Goal: Information Seeking & Learning: Learn about a topic

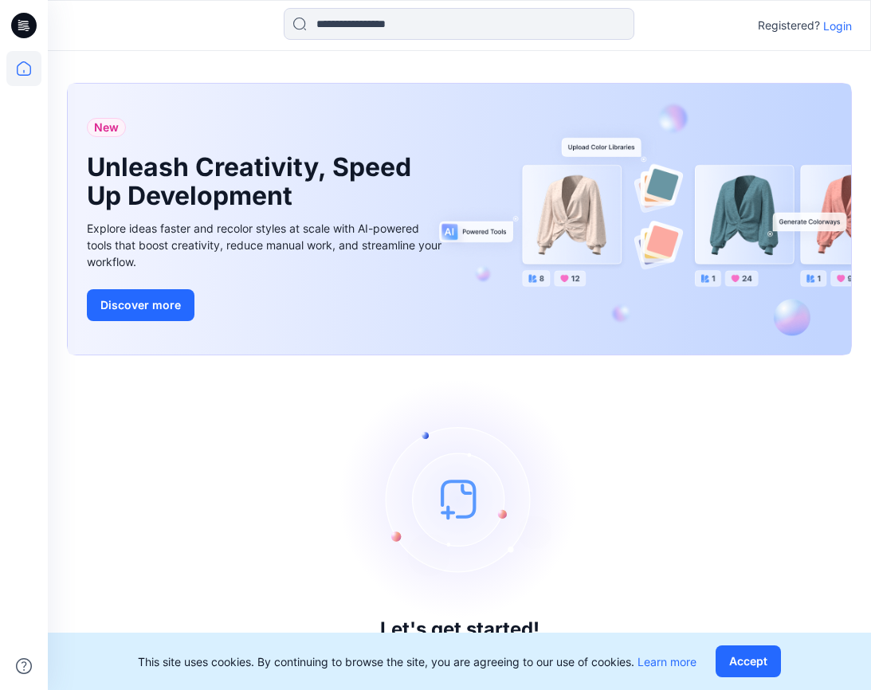
click at [840, 18] on p "Login" at bounding box center [838, 26] width 29 height 17
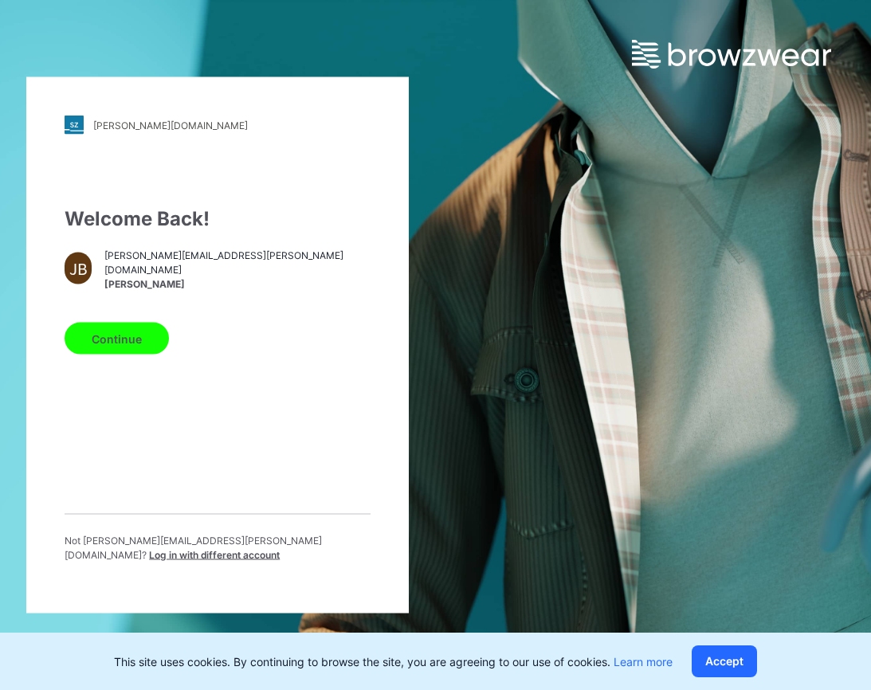
click at [130, 341] on button "Continue" at bounding box center [117, 339] width 104 height 32
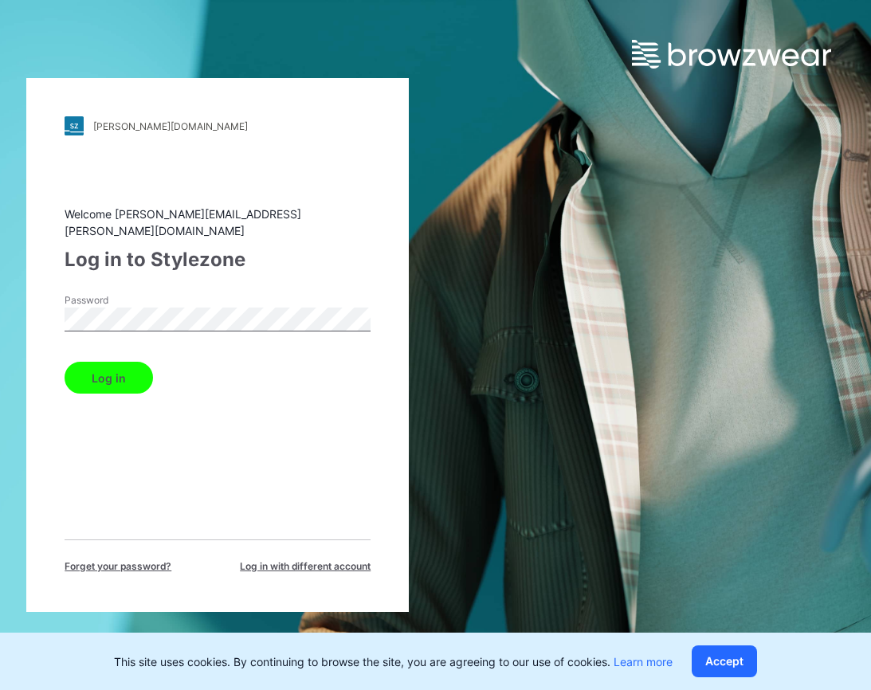
click at [132, 362] on button "Log in" at bounding box center [109, 378] width 89 height 32
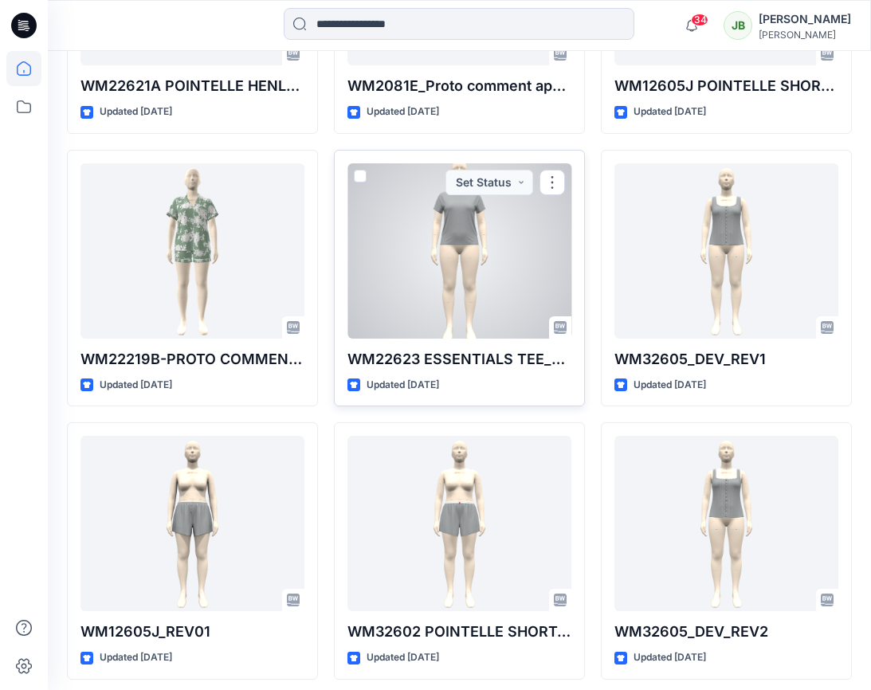
scroll to position [2033, 0]
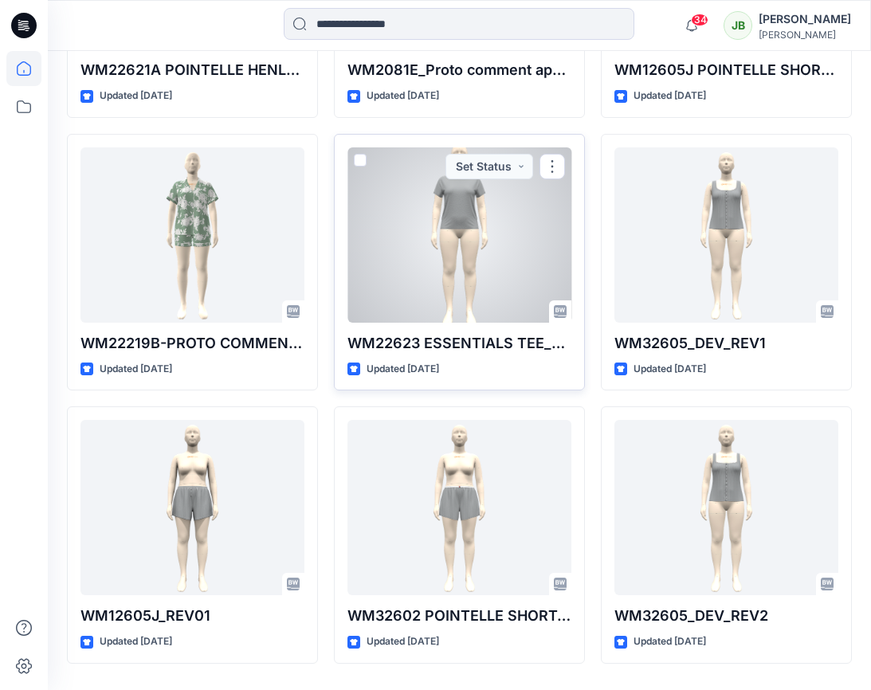
click at [479, 289] on div at bounding box center [460, 235] width 224 height 175
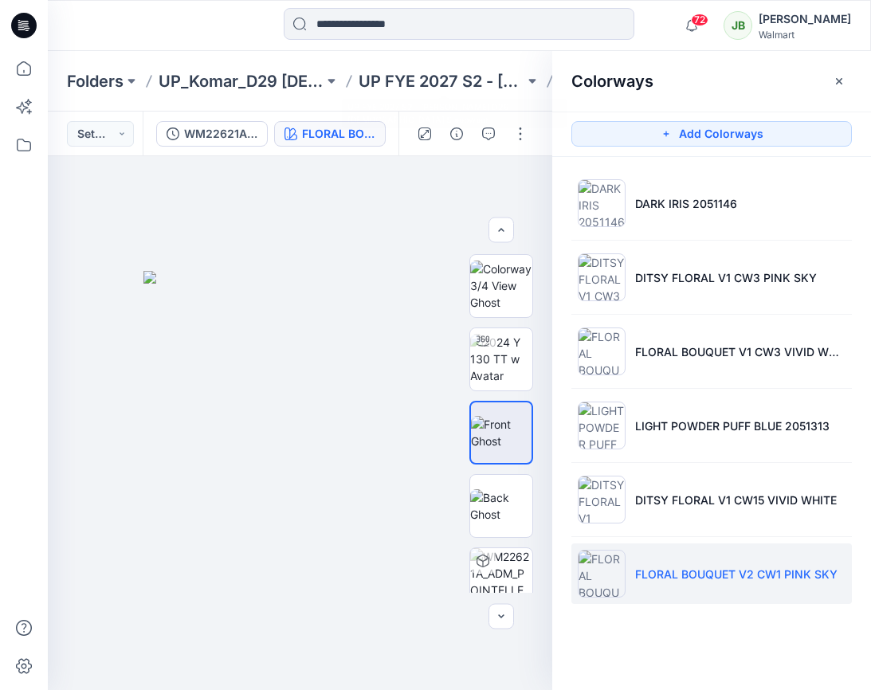
scroll to position [77, 0]
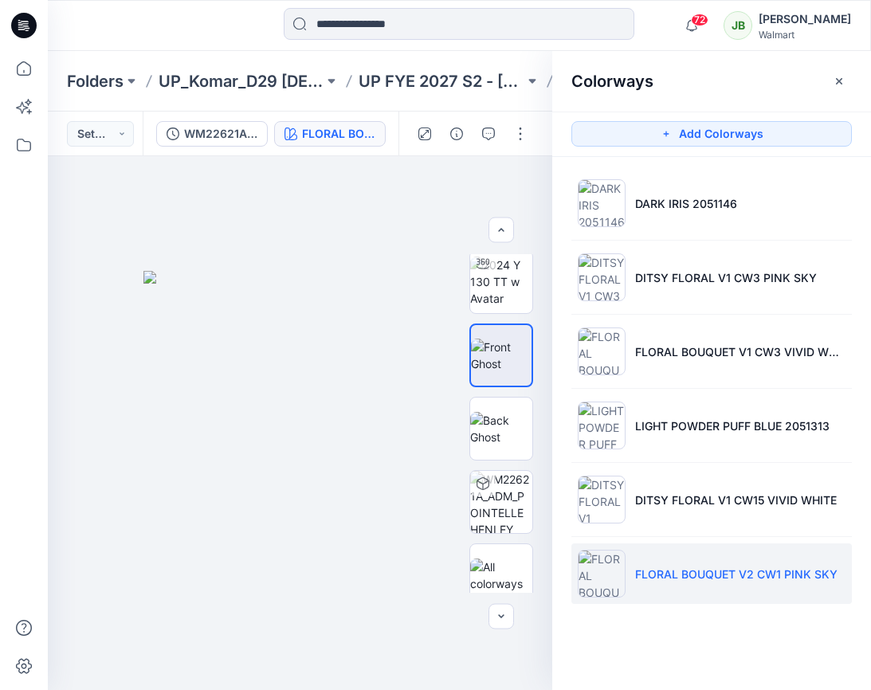
click at [33, 37] on icon at bounding box center [24, 25] width 26 height 51
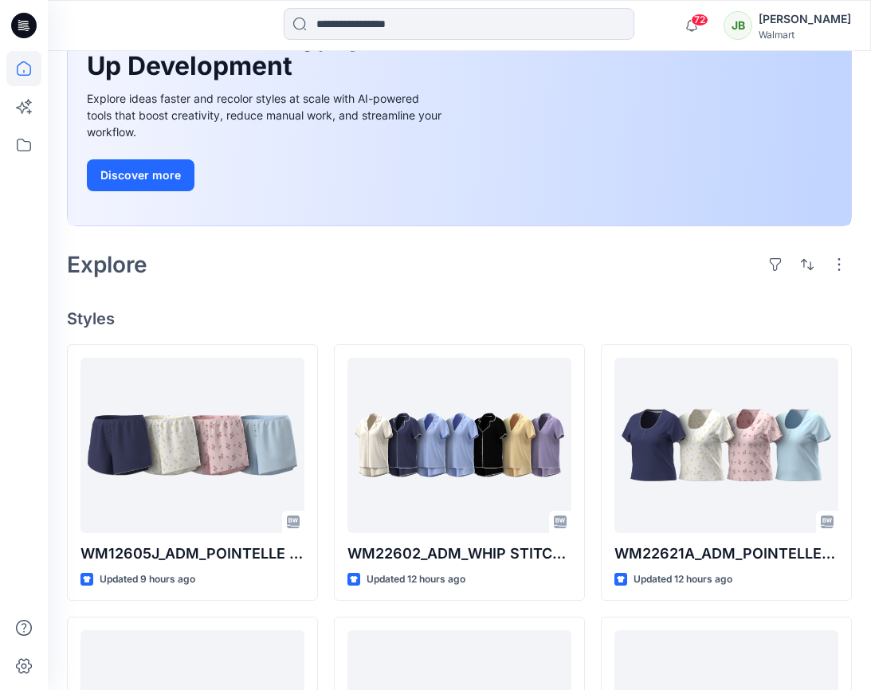
scroll to position [277, 0]
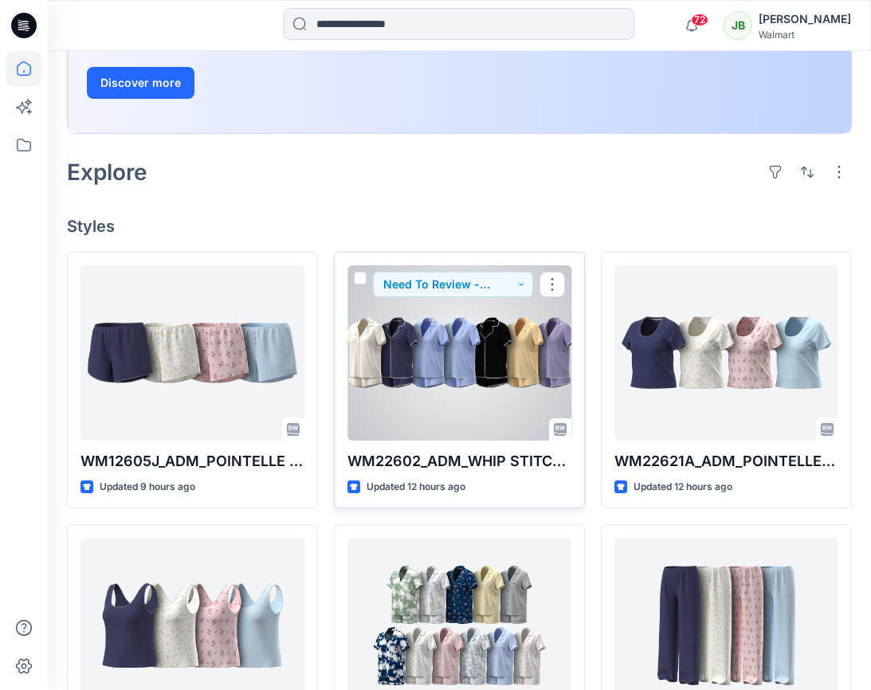
click at [469, 407] on div at bounding box center [460, 353] width 224 height 175
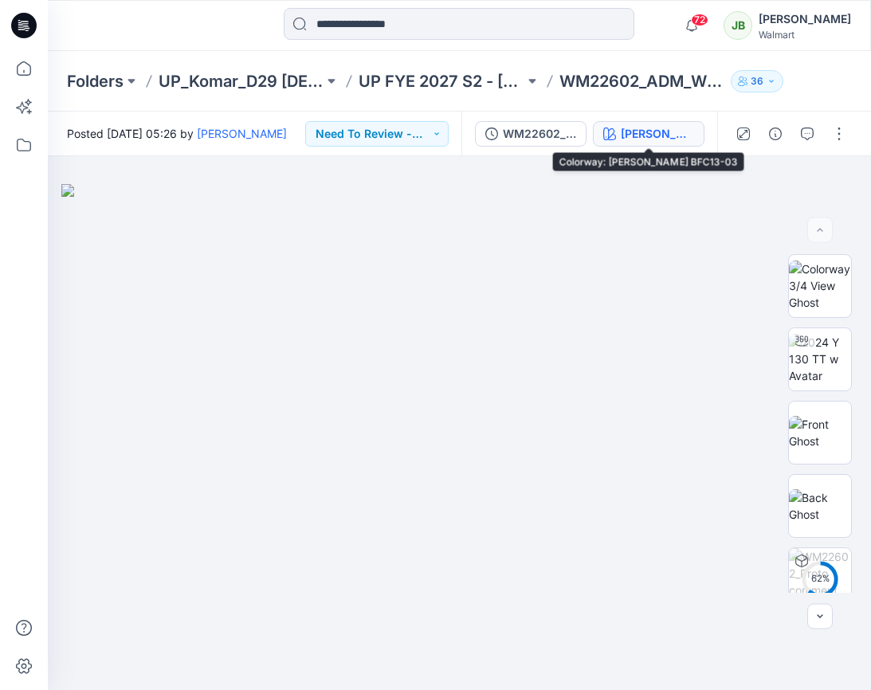
click at [671, 136] on div "[PERSON_NAME] BFC13-03" at bounding box center [657, 134] width 73 height 18
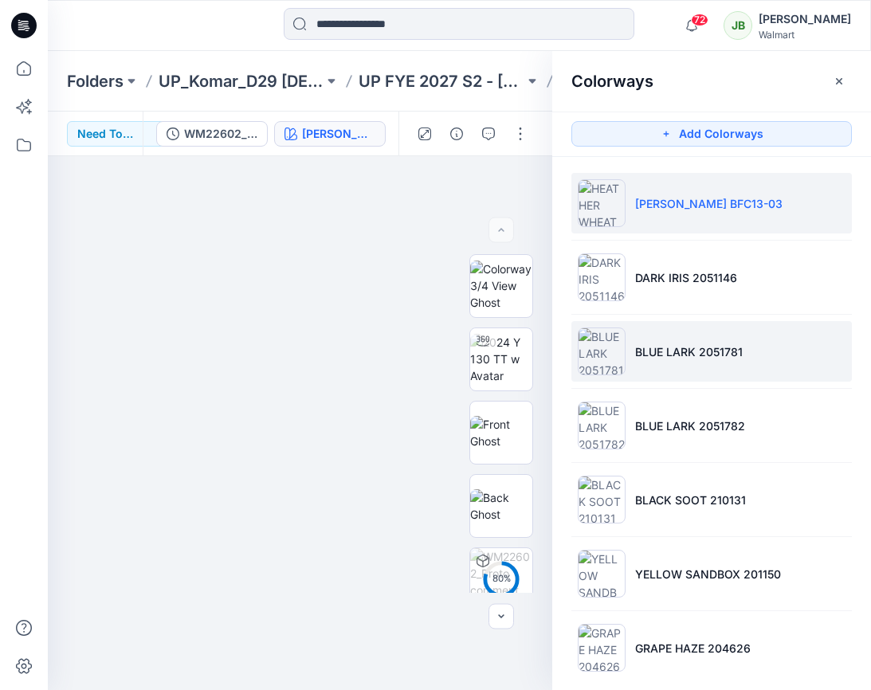
click at [644, 351] on p "BLUE LARK 2051781" at bounding box center [689, 352] width 108 height 17
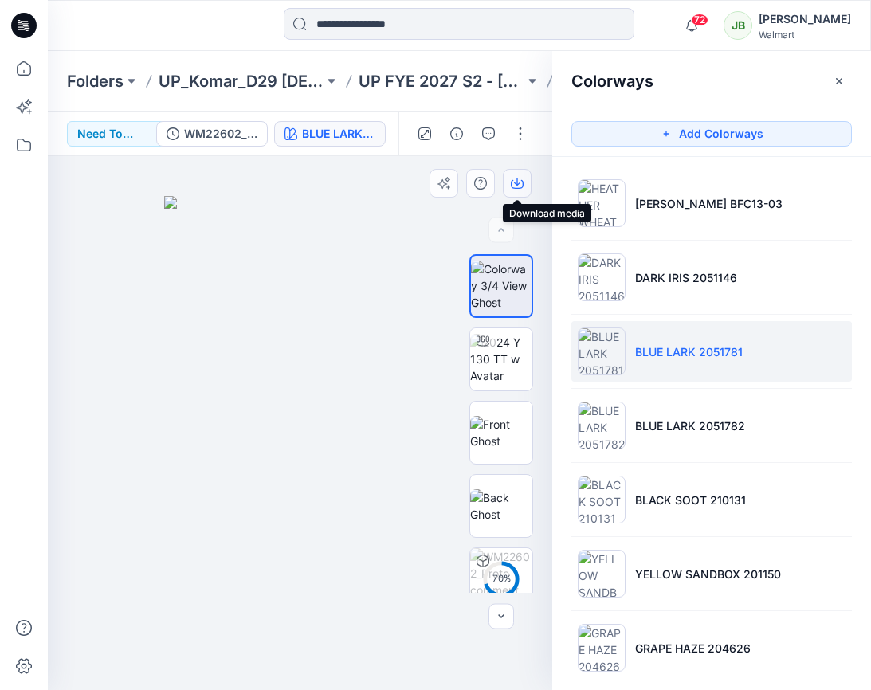
click at [517, 185] on icon "button" at bounding box center [517, 182] width 6 height 8
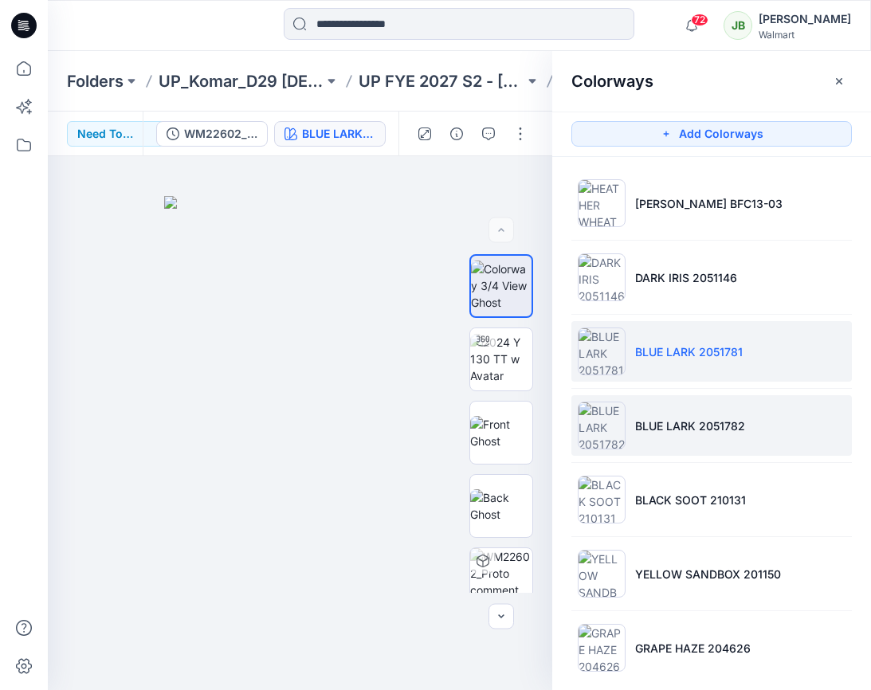
click at [651, 427] on p "BLUE LARK 2051782" at bounding box center [690, 426] width 110 height 17
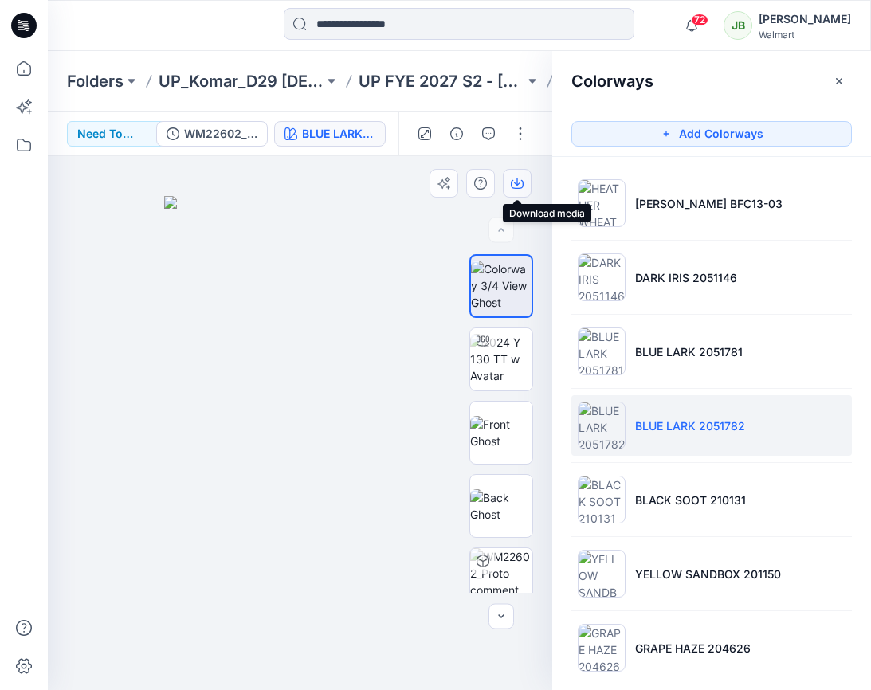
click at [521, 183] on icon "button" at bounding box center [517, 183] width 13 height 13
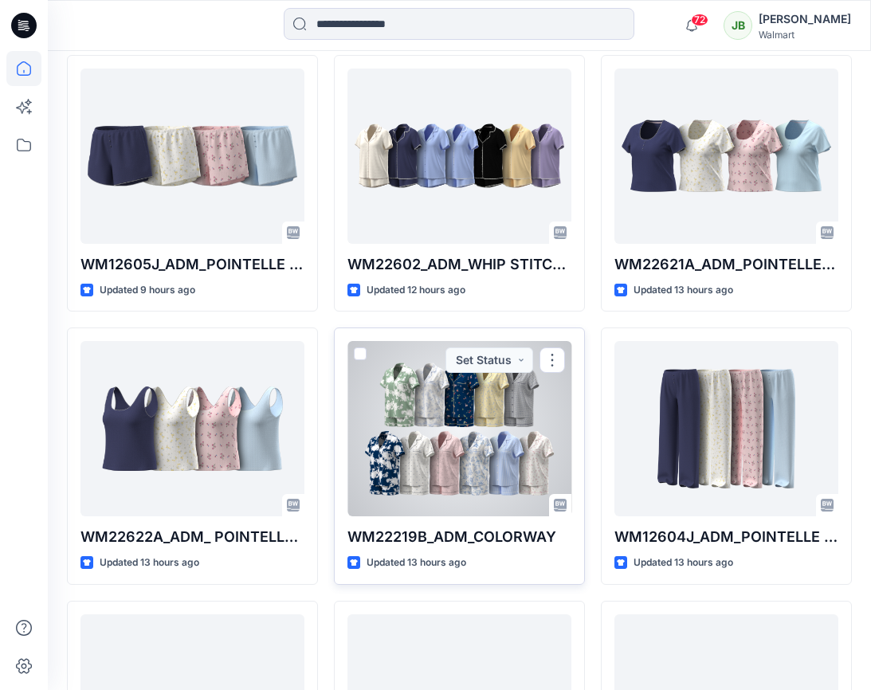
scroll to position [474, 0]
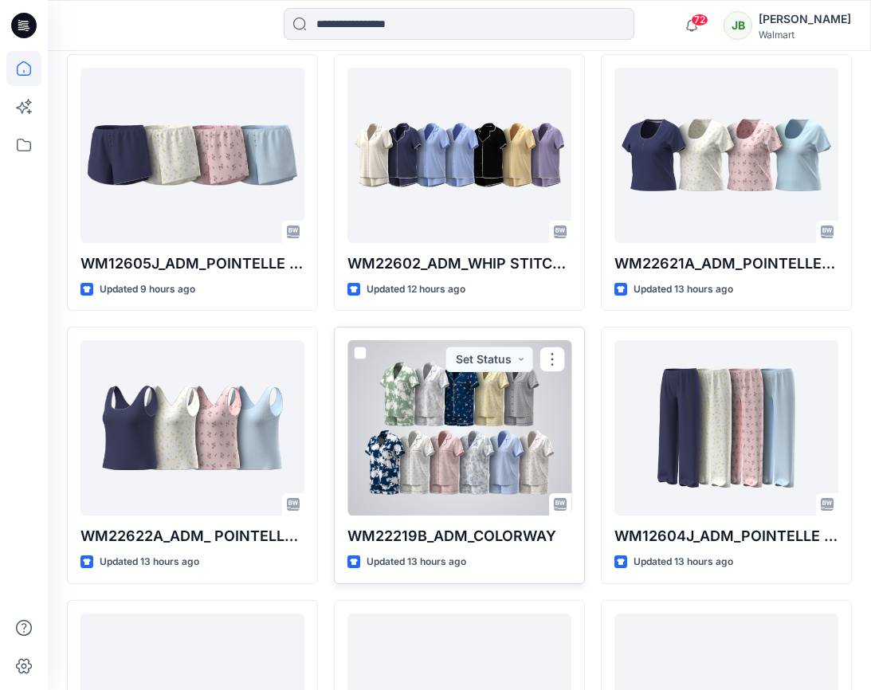
click at [518, 478] on div at bounding box center [460, 427] width 224 height 175
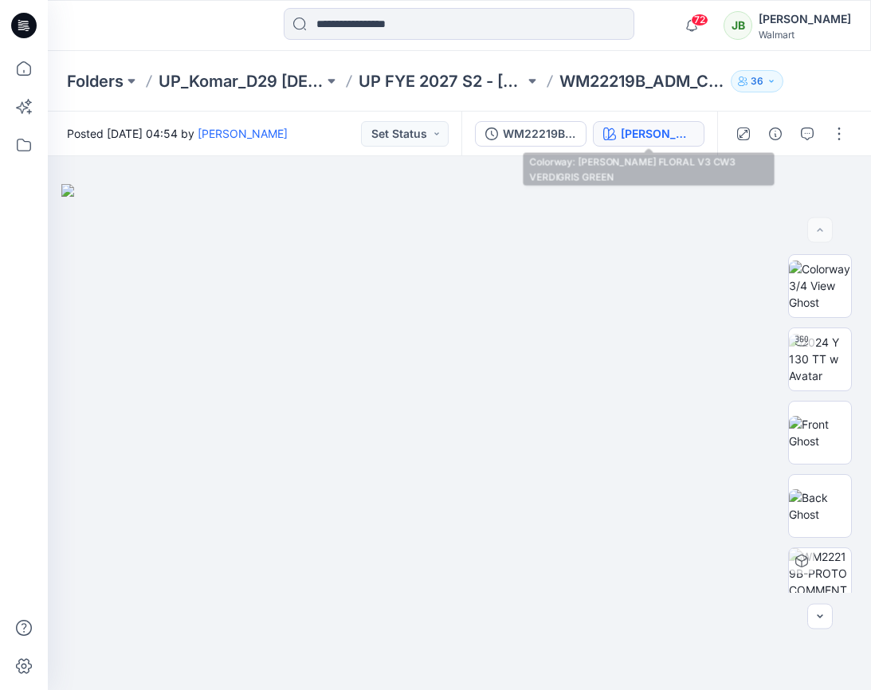
click at [687, 134] on div "[PERSON_NAME] FLORAL V3 CW3 VERDIGRIS GREEN" at bounding box center [657, 134] width 73 height 18
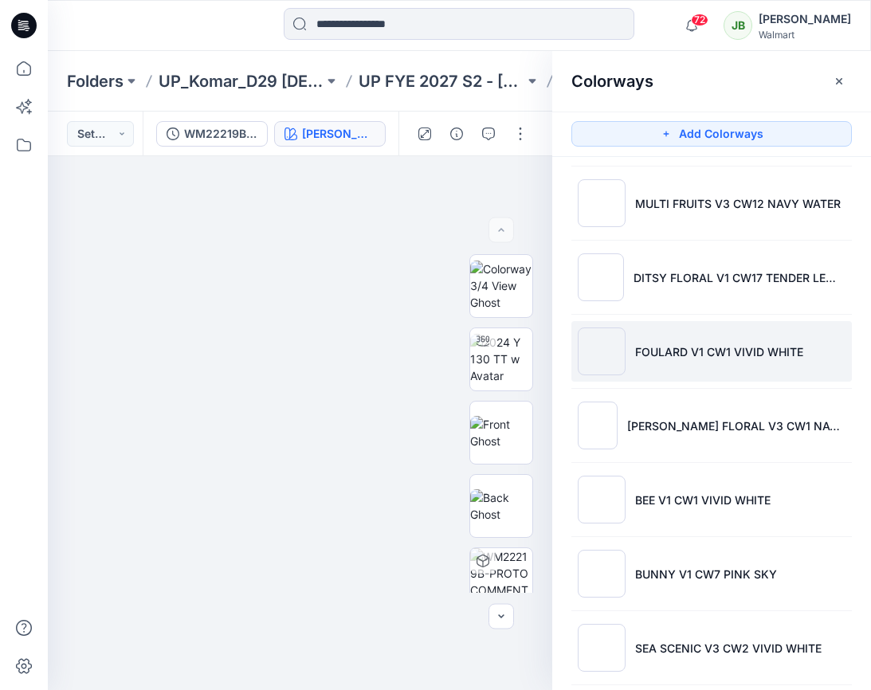
scroll to position [244, 0]
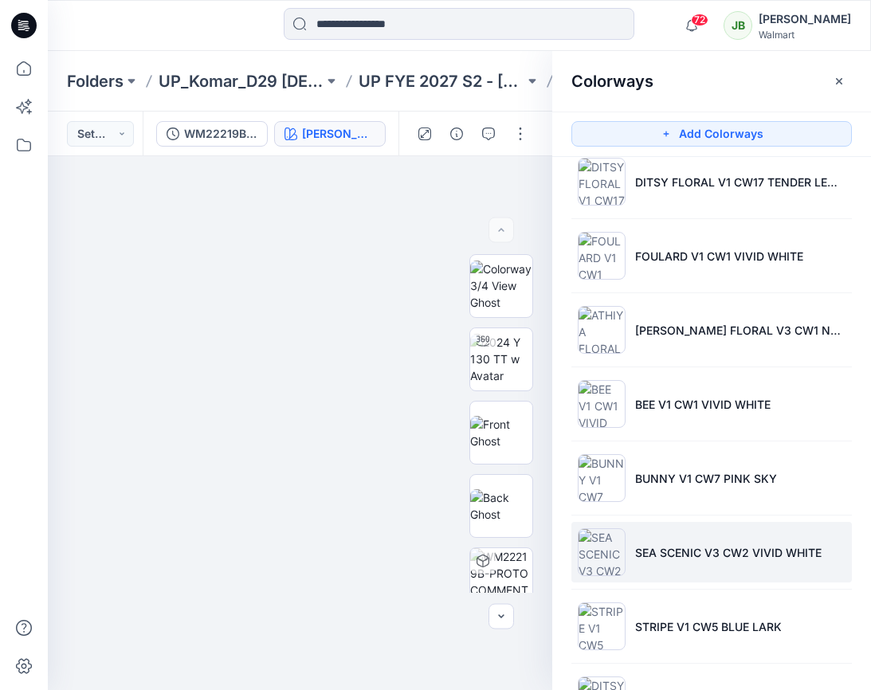
click at [659, 538] on li "SEA SCENIC V3 CW2 VIVID WHITE" at bounding box center [712, 552] width 281 height 61
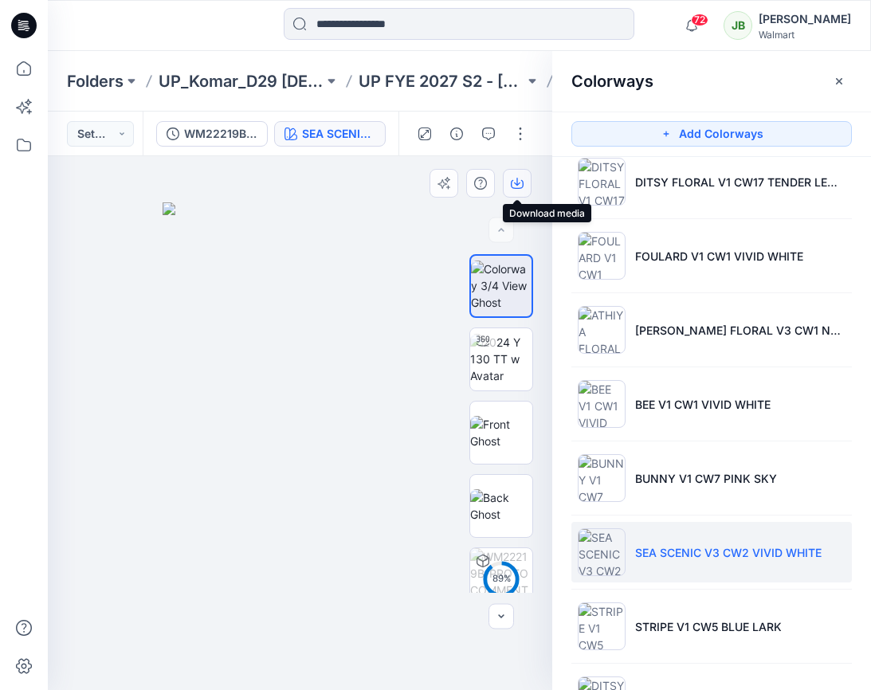
click at [519, 179] on icon "button" at bounding box center [517, 183] width 13 height 13
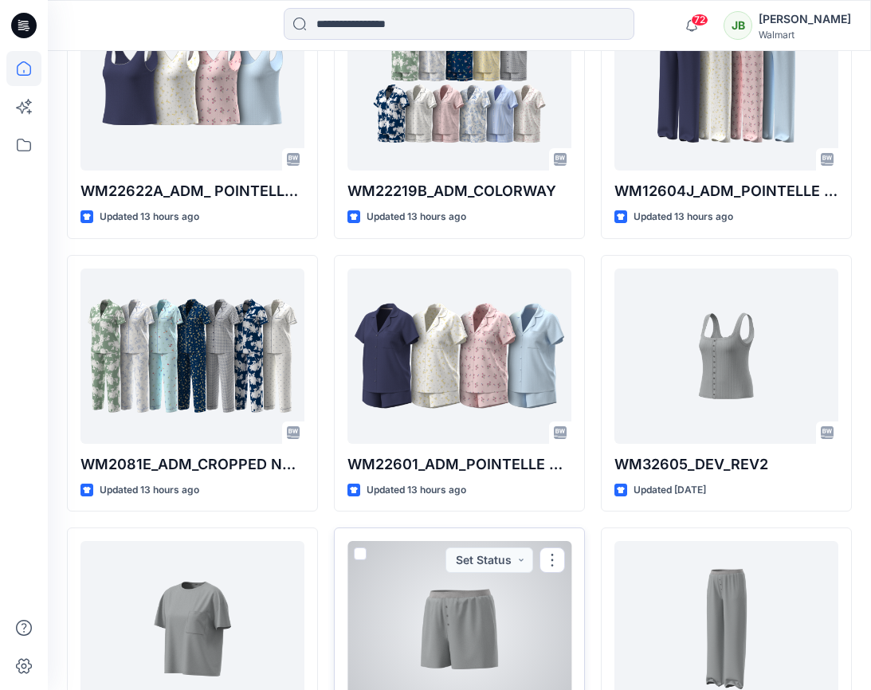
scroll to position [806, 0]
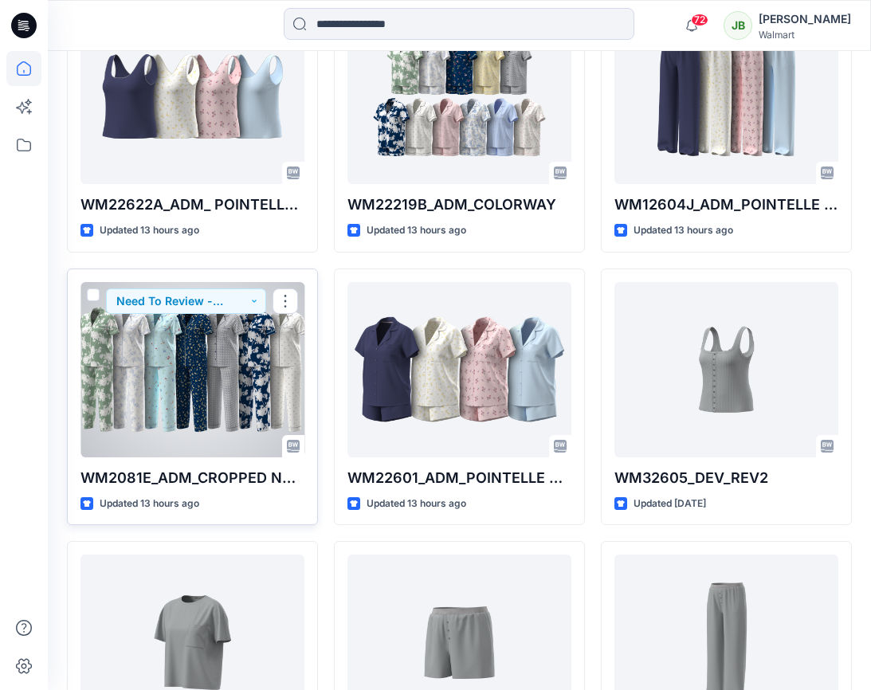
click at [261, 398] on div at bounding box center [193, 369] width 224 height 175
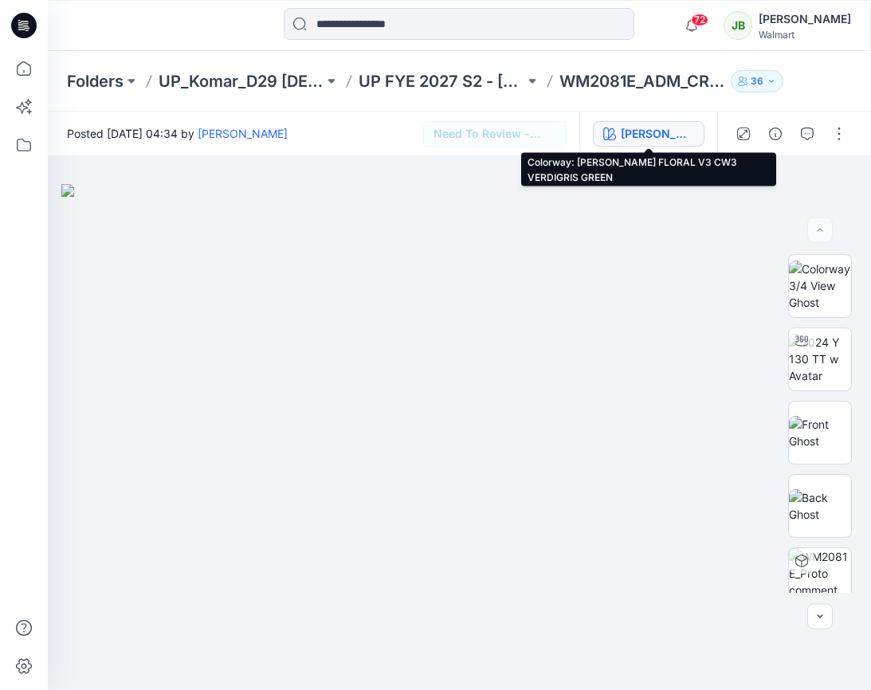
click at [670, 136] on div "[PERSON_NAME] FLORAL V3 CW3 VERDIGRIS GREEN" at bounding box center [657, 134] width 73 height 18
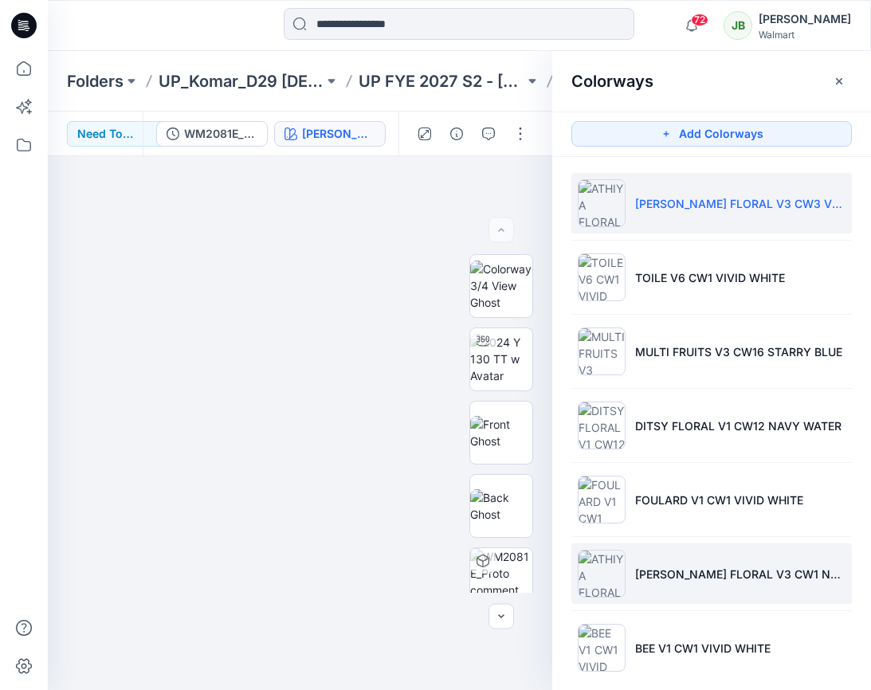
click at [637, 588] on li "[PERSON_NAME] FLORAL V3 CW1 NAVY WATER" at bounding box center [712, 574] width 281 height 61
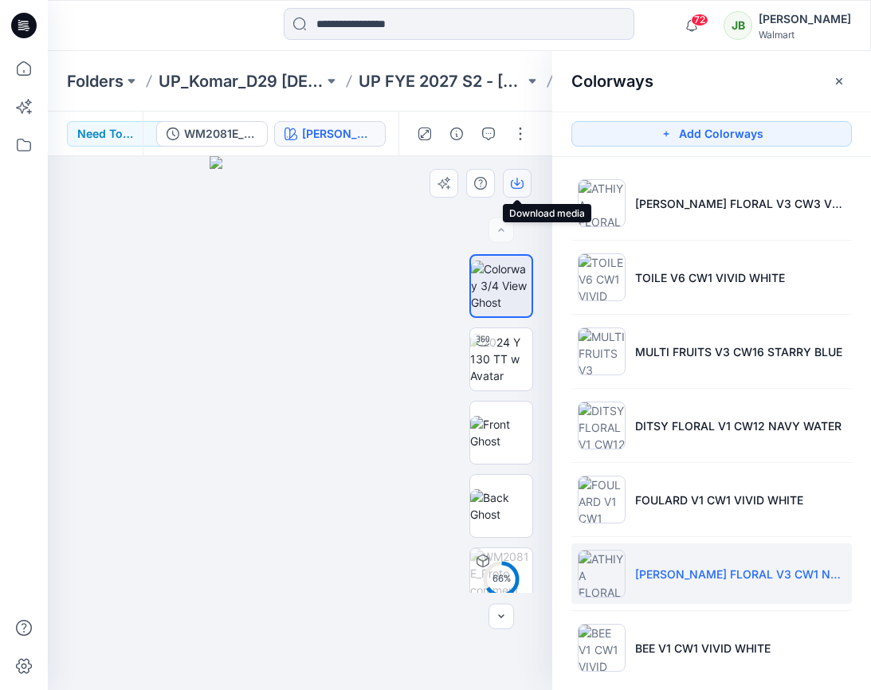
click at [517, 183] on icon "button" at bounding box center [517, 183] width 13 height 13
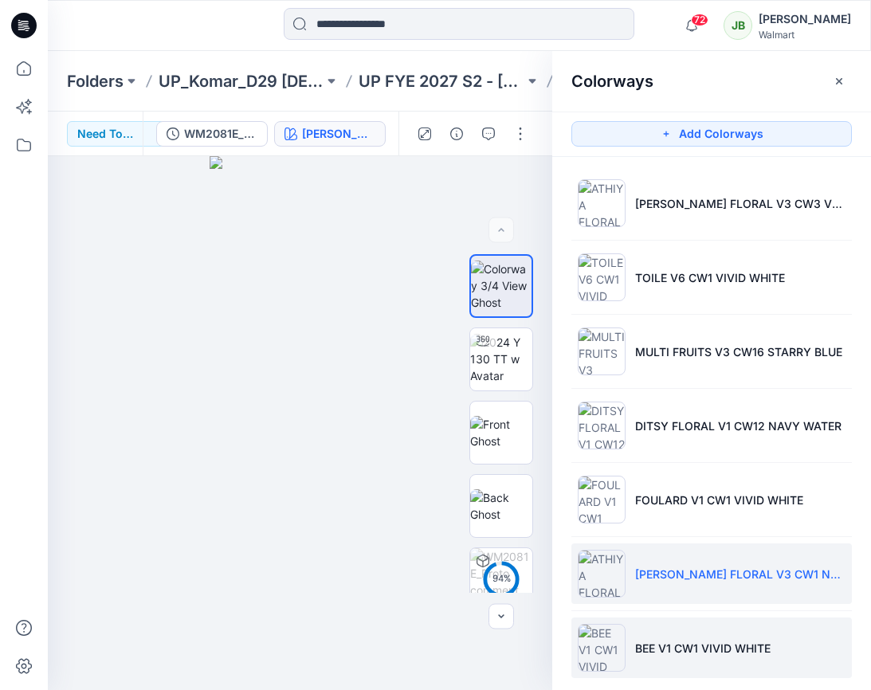
click at [643, 649] on p "BEE V1 CW1 VIVID WHITE" at bounding box center [703, 648] width 136 height 17
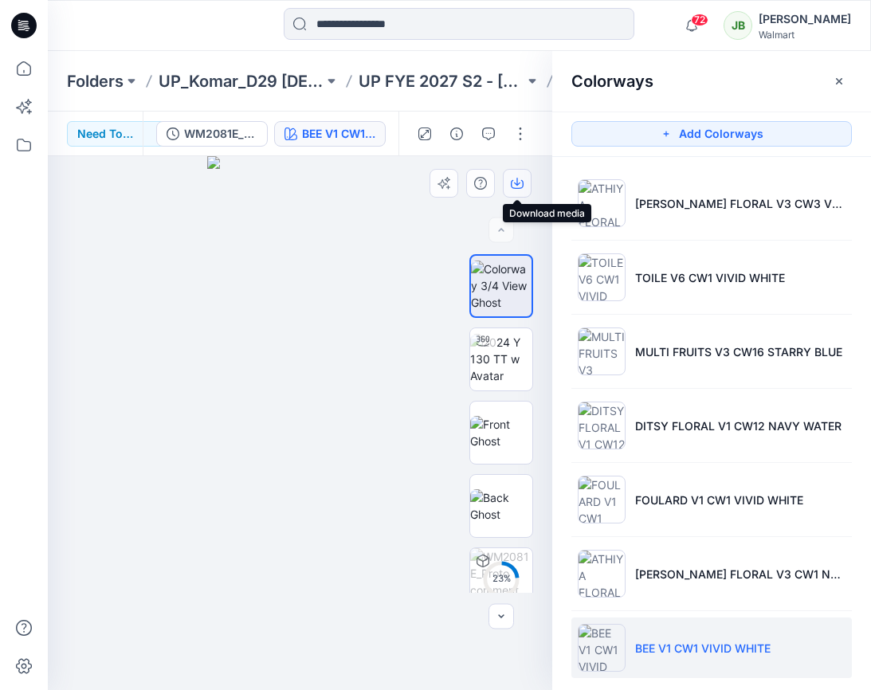
click at [511, 190] on button "button" at bounding box center [517, 183] width 29 height 29
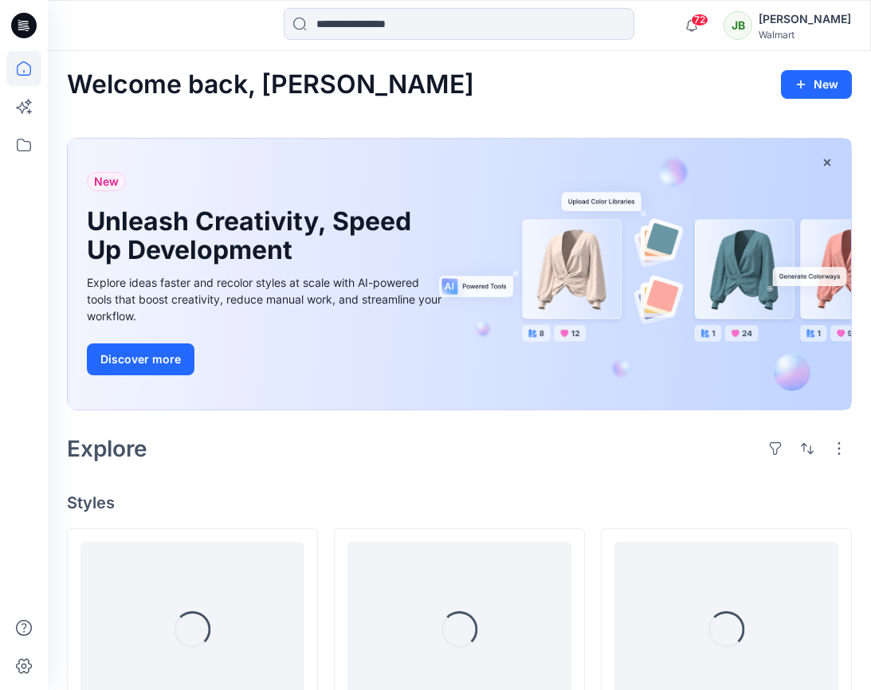
scroll to position [806, 0]
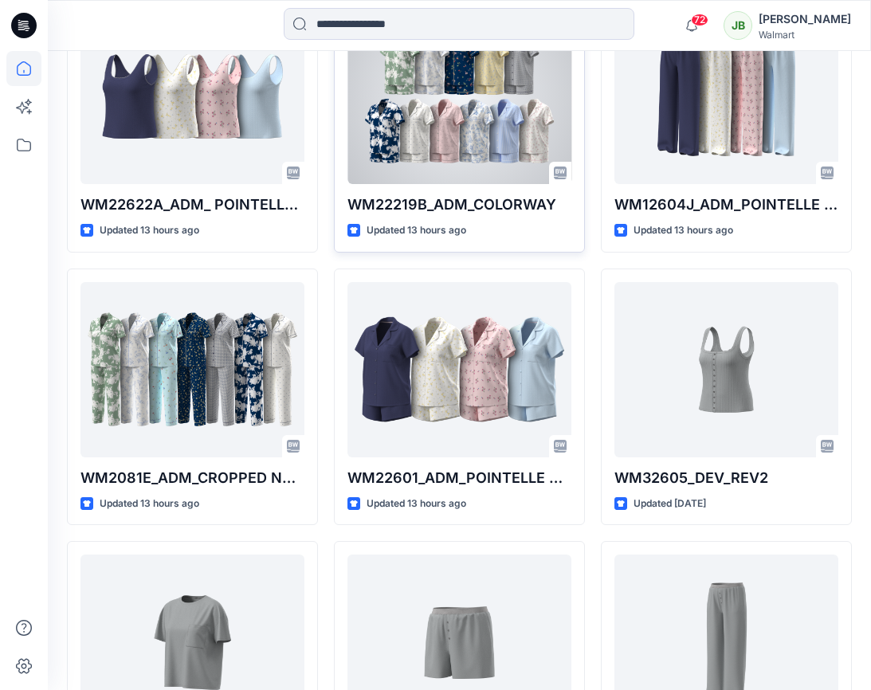
click at [473, 111] on div at bounding box center [460, 96] width 224 height 175
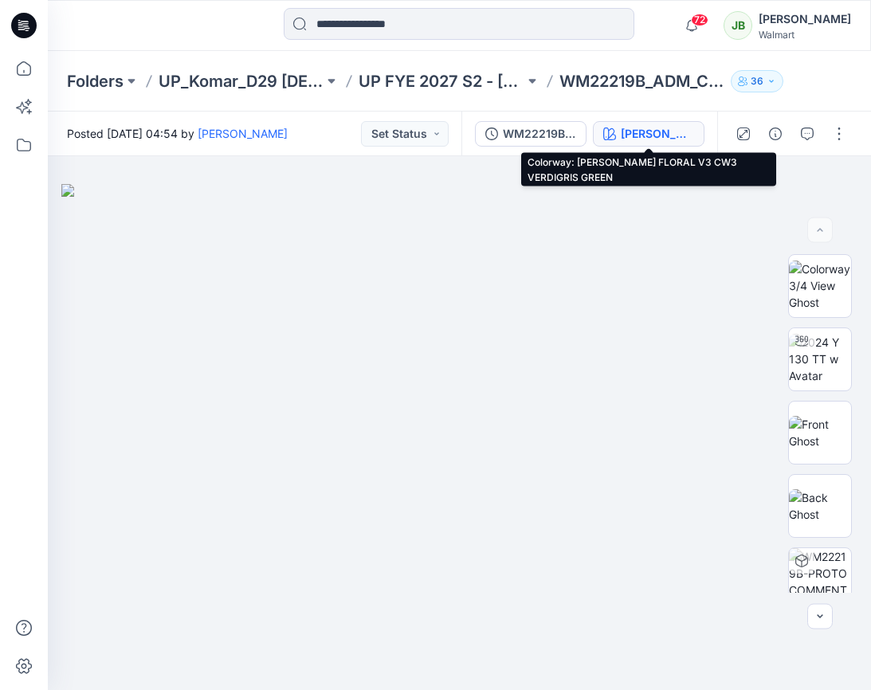
click at [669, 127] on div "[PERSON_NAME] FLORAL V3 CW3 VERDIGRIS GREEN" at bounding box center [657, 134] width 73 height 18
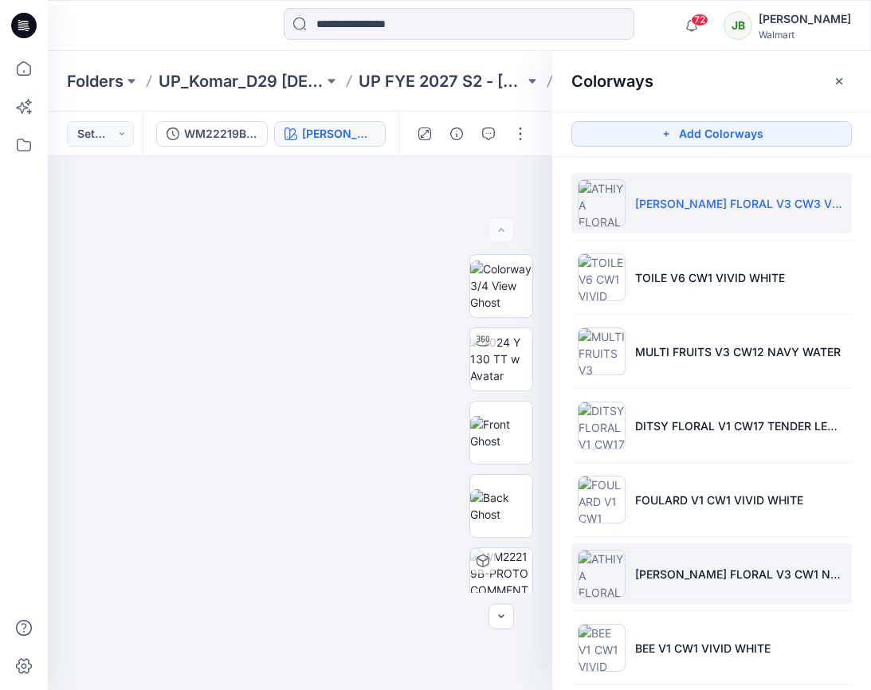
click at [673, 583] on li "[PERSON_NAME] FLORAL V3 CW1 NAVY WATER" at bounding box center [712, 574] width 281 height 61
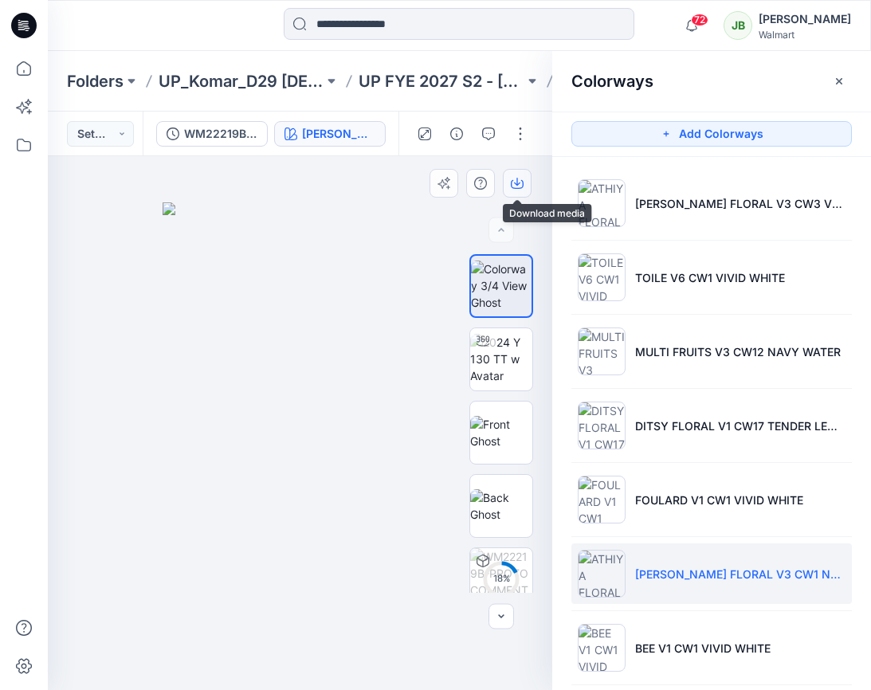
click at [517, 187] on icon "button" at bounding box center [517, 183] width 13 height 13
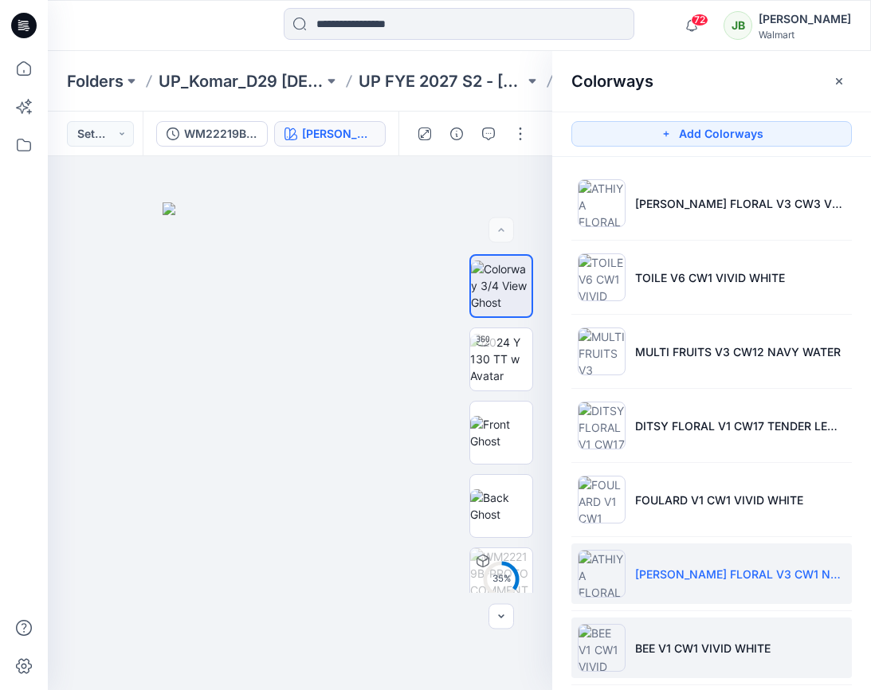
click at [647, 627] on li "BEE V1 CW1 VIVID WHITE" at bounding box center [712, 648] width 281 height 61
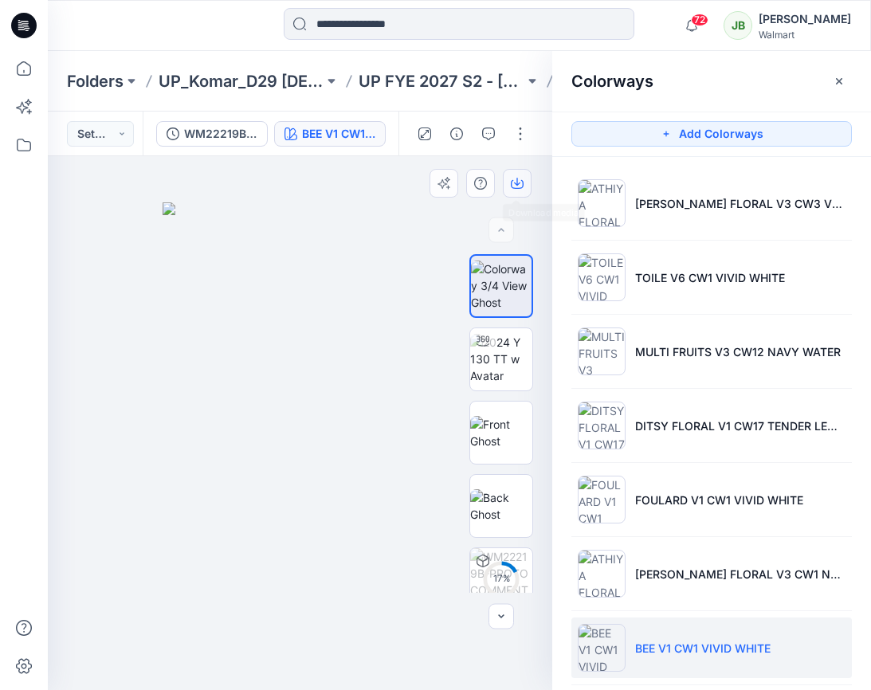
click at [514, 183] on icon "button" at bounding box center [517, 182] width 6 height 8
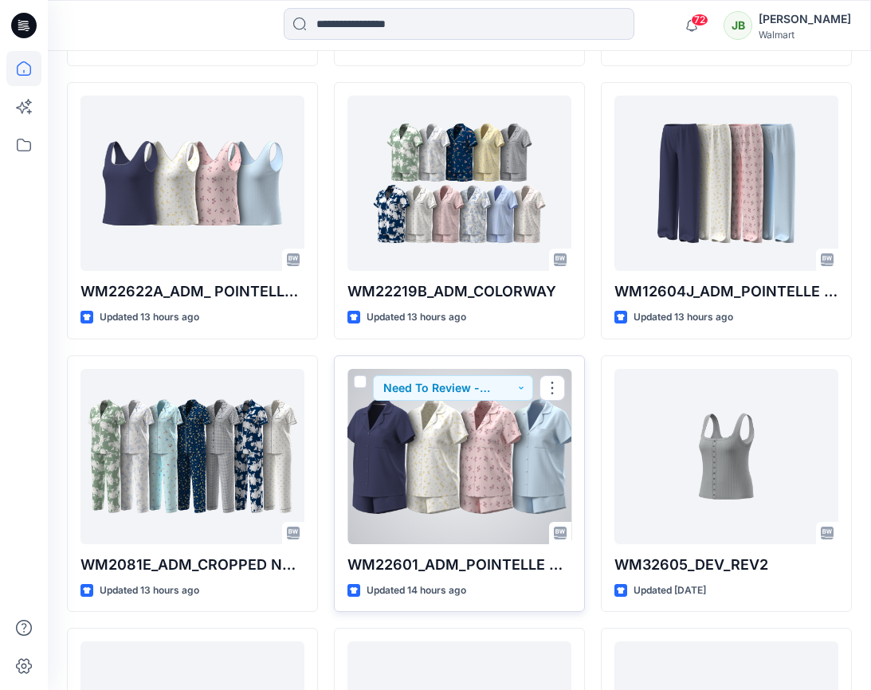
scroll to position [715, 0]
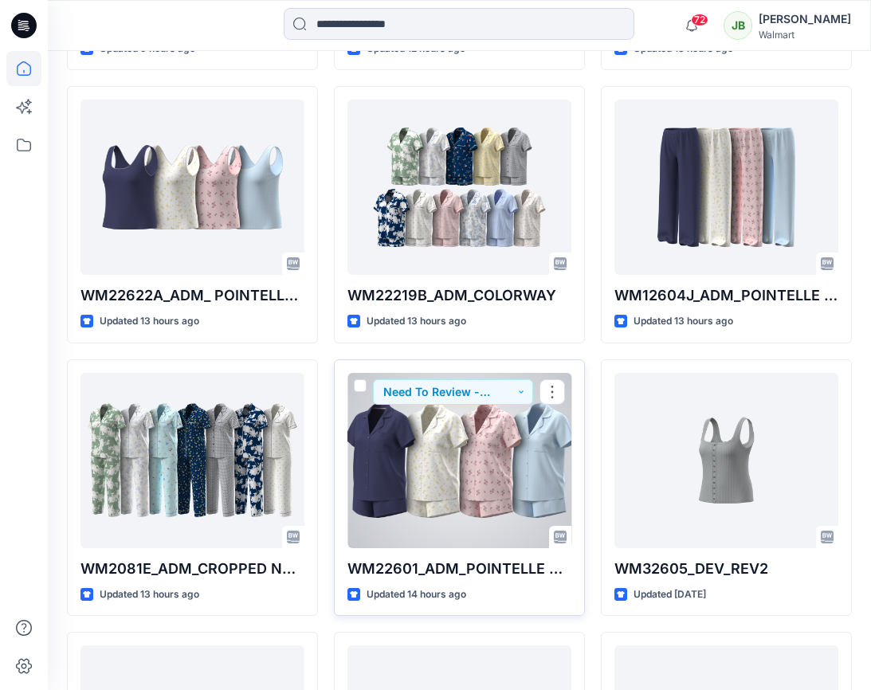
click at [446, 450] on div at bounding box center [460, 460] width 224 height 175
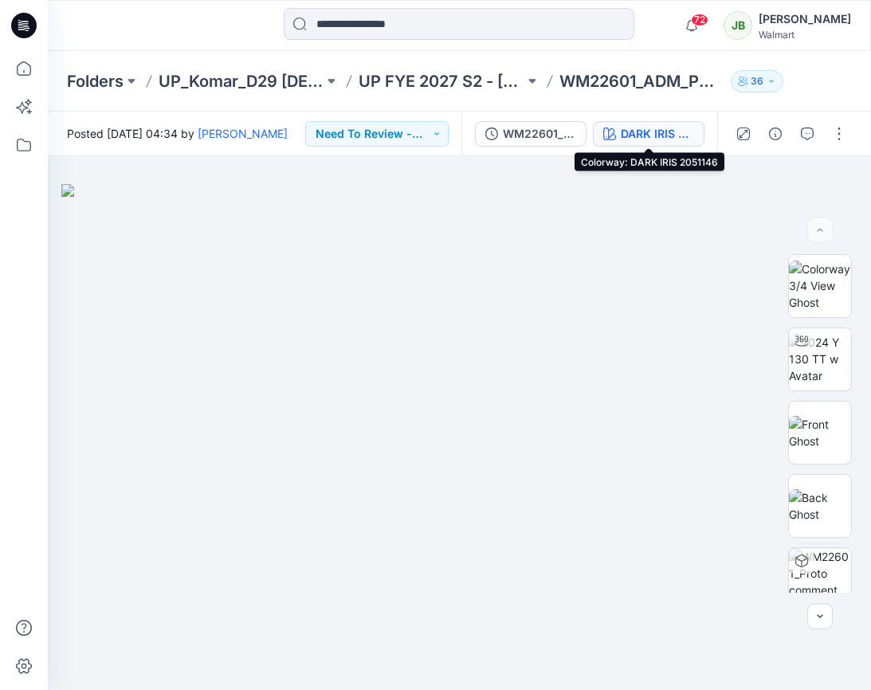
click at [675, 133] on div "DARK IRIS 2051146" at bounding box center [657, 134] width 73 height 18
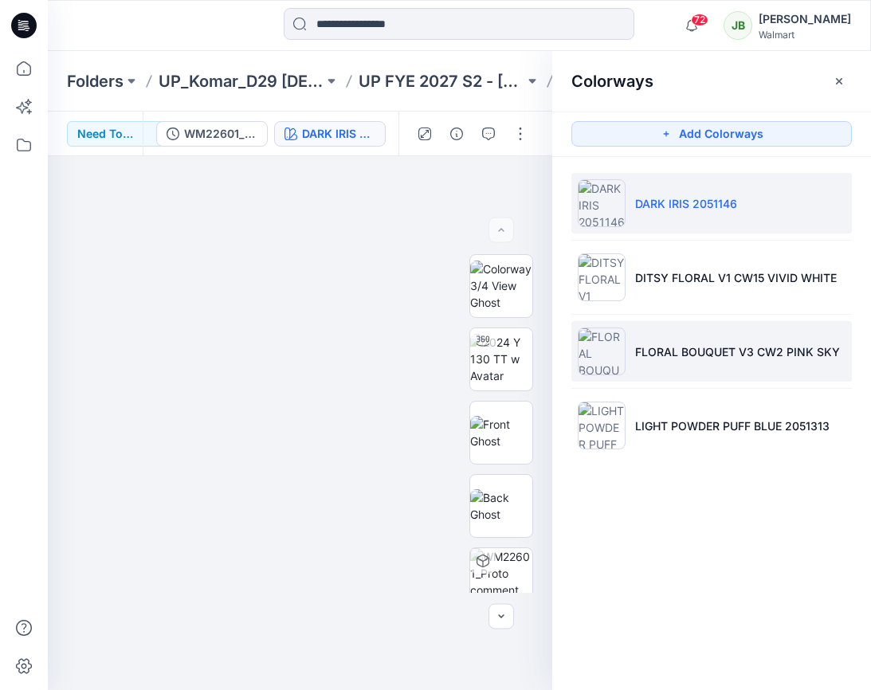
click at [656, 339] on li "FLORAL BOUQUET V3 CW2 PINK SKY" at bounding box center [712, 351] width 281 height 61
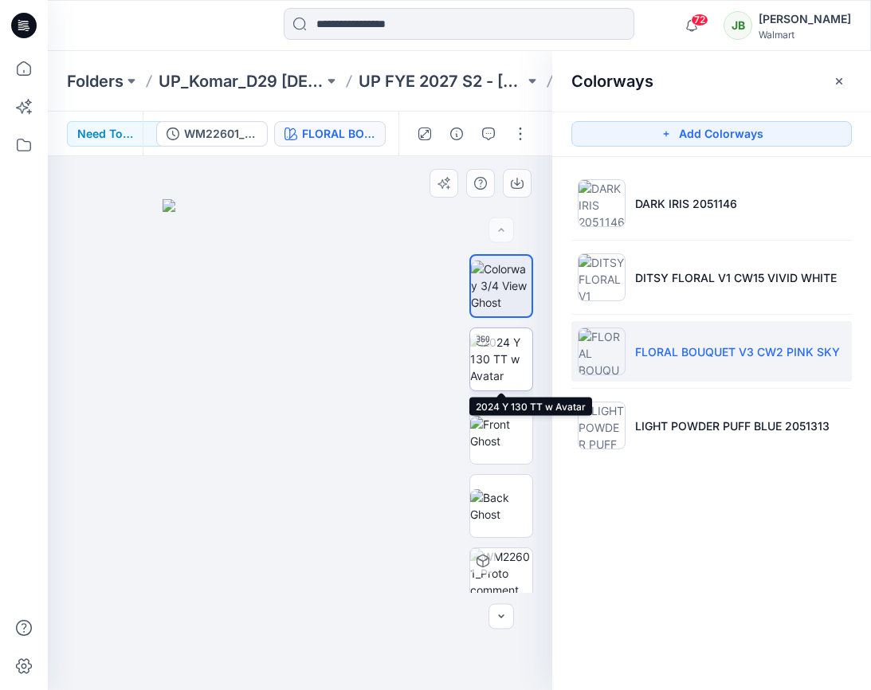
click at [505, 352] on img at bounding box center [501, 359] width 62 height 50
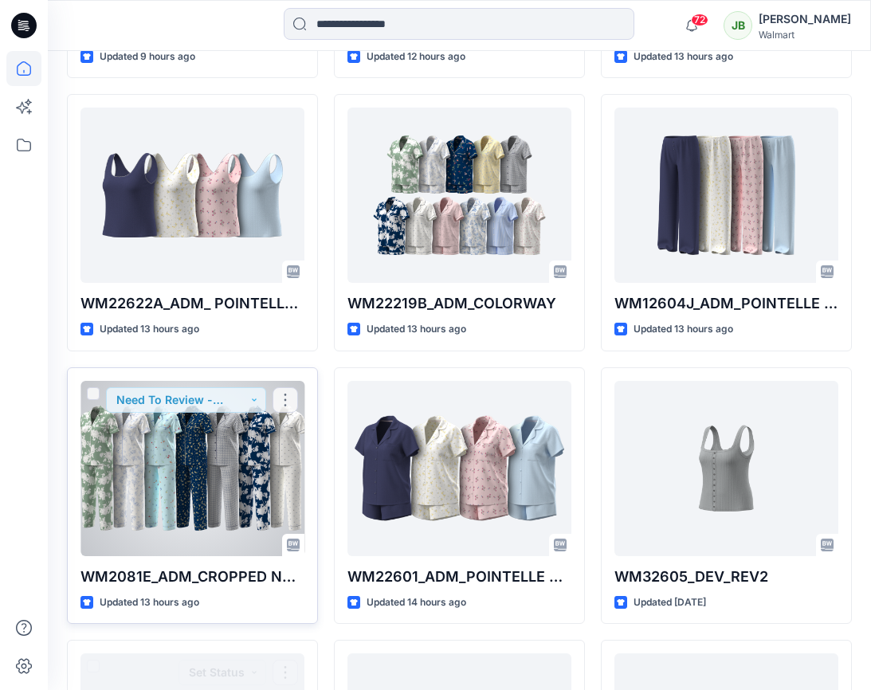
scroll to position [330, 0]
